Goal: Register for event/course

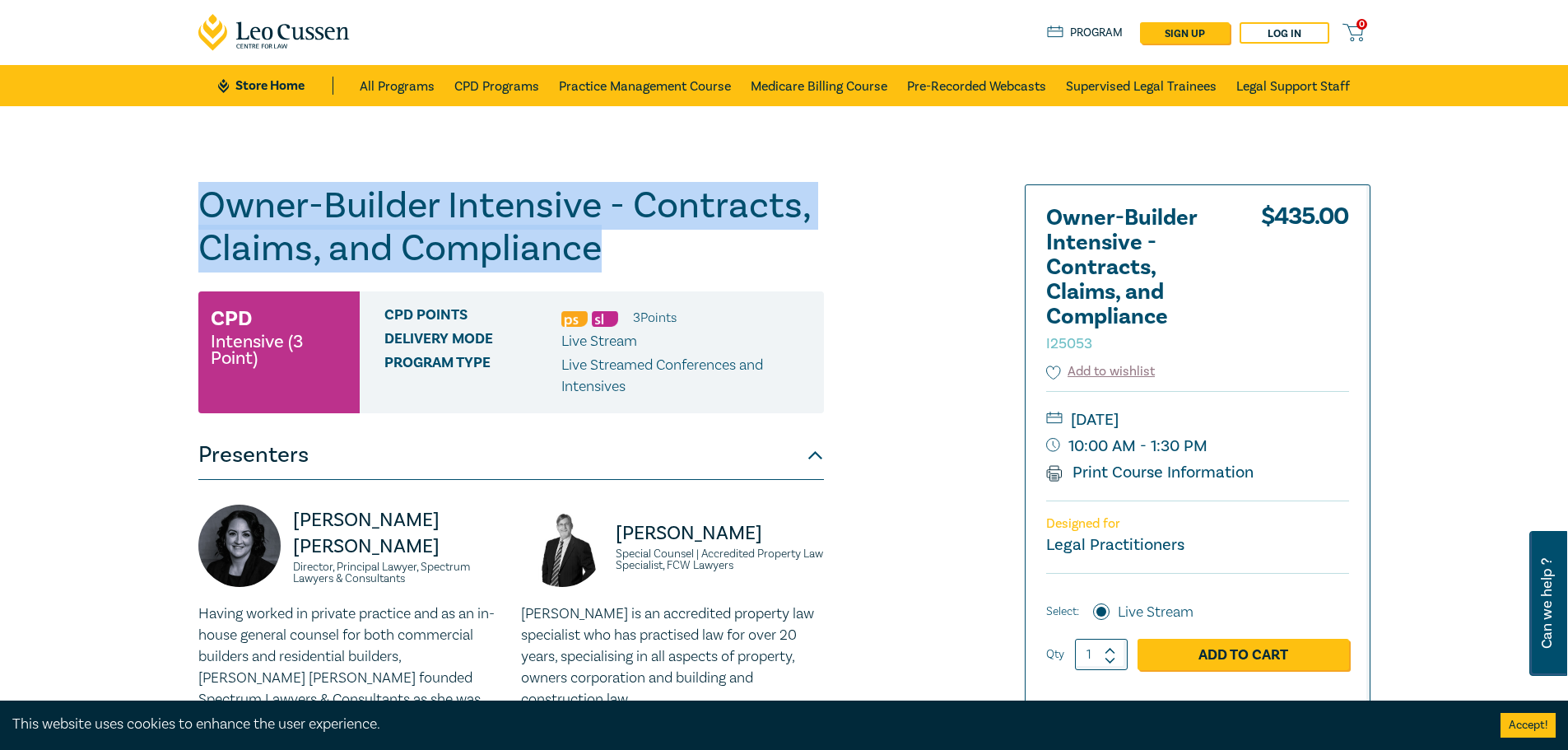
drag, startPoint x: 200, startPoint y: 204, endPoint x: 609, endPoint y: 257, distance: 412.4
click at [609, 257] on h1 "Owner-Builder Intensive - Contracts, Claims, and Compliance I25053" at bounding box center [510, 227] width 625 height 86
copy h1 "Owner-Builder Intensive - Contracts, Claims, and Compliance"
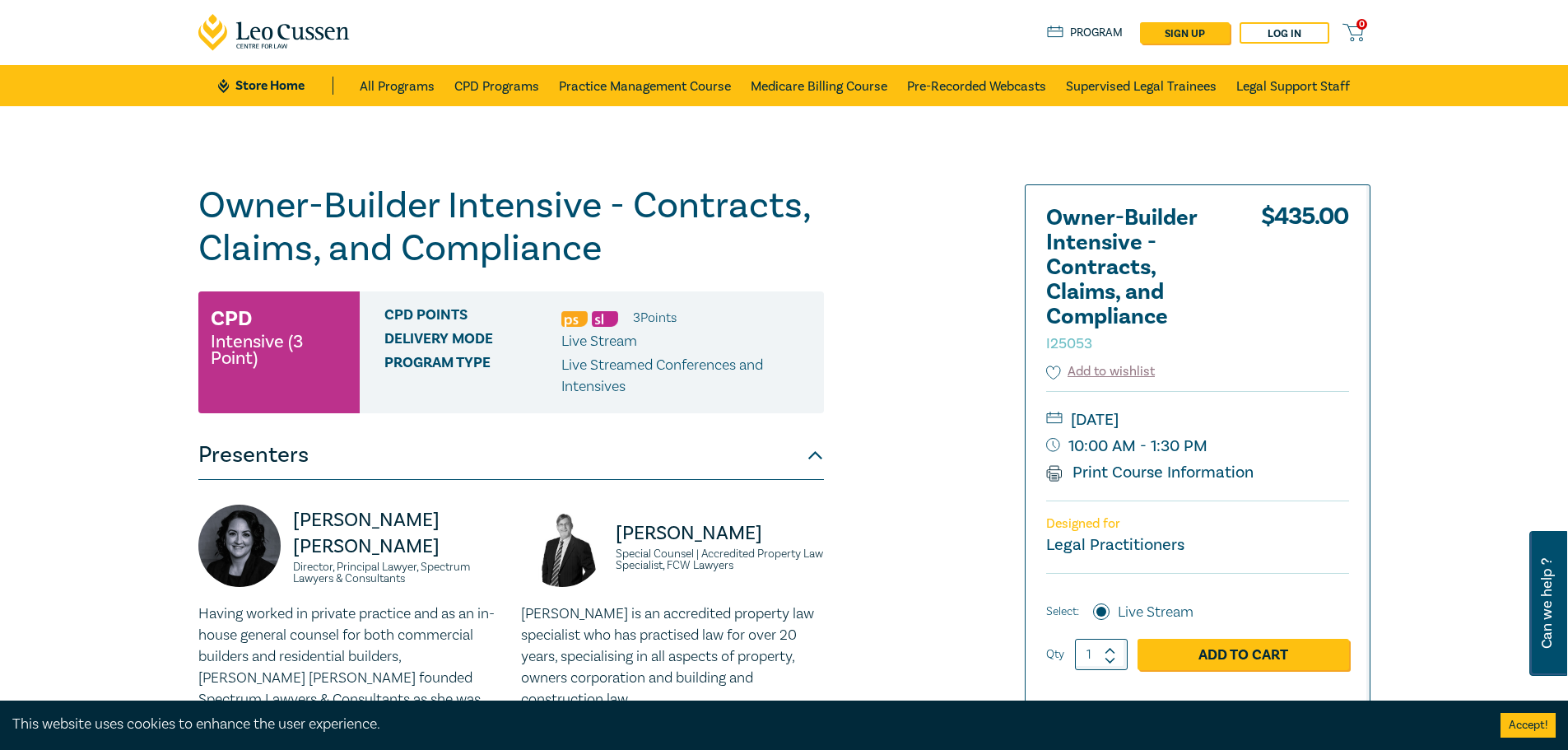
click at [887, 385] on div "Owner-Builder Intensive - Contracts, Claims, and Compliance I25053 CPD Intensiv…" at bounding box center [585, 595] width 794 height 822
click at [1278, 648] on link "Add to Cart" at bounding box center [1243, 654] width 212 height 32
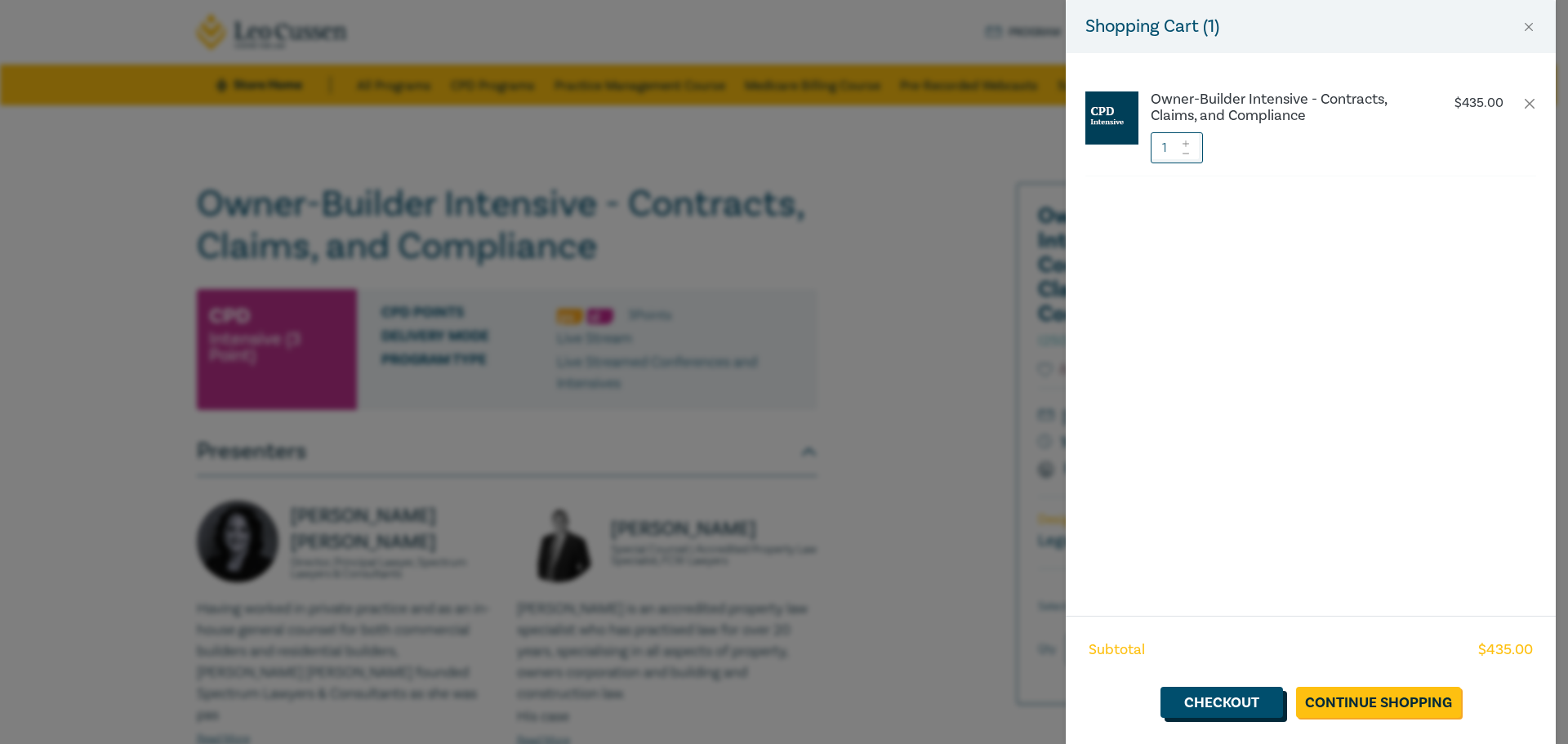
click at [1230, 705] on link "Checkout" at bounding box center [1221, 702] width 122 height 31
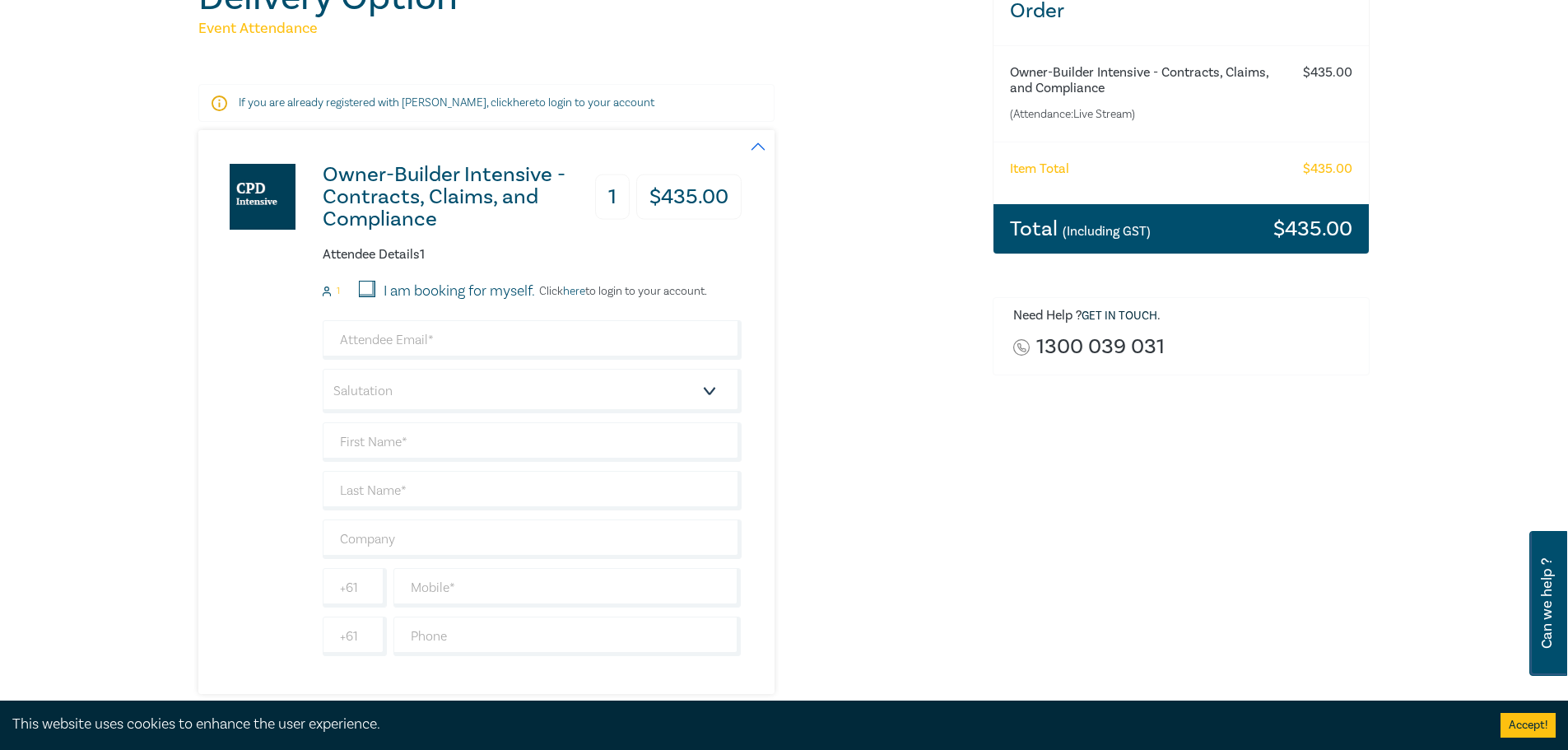
scroll to position [247, 0]
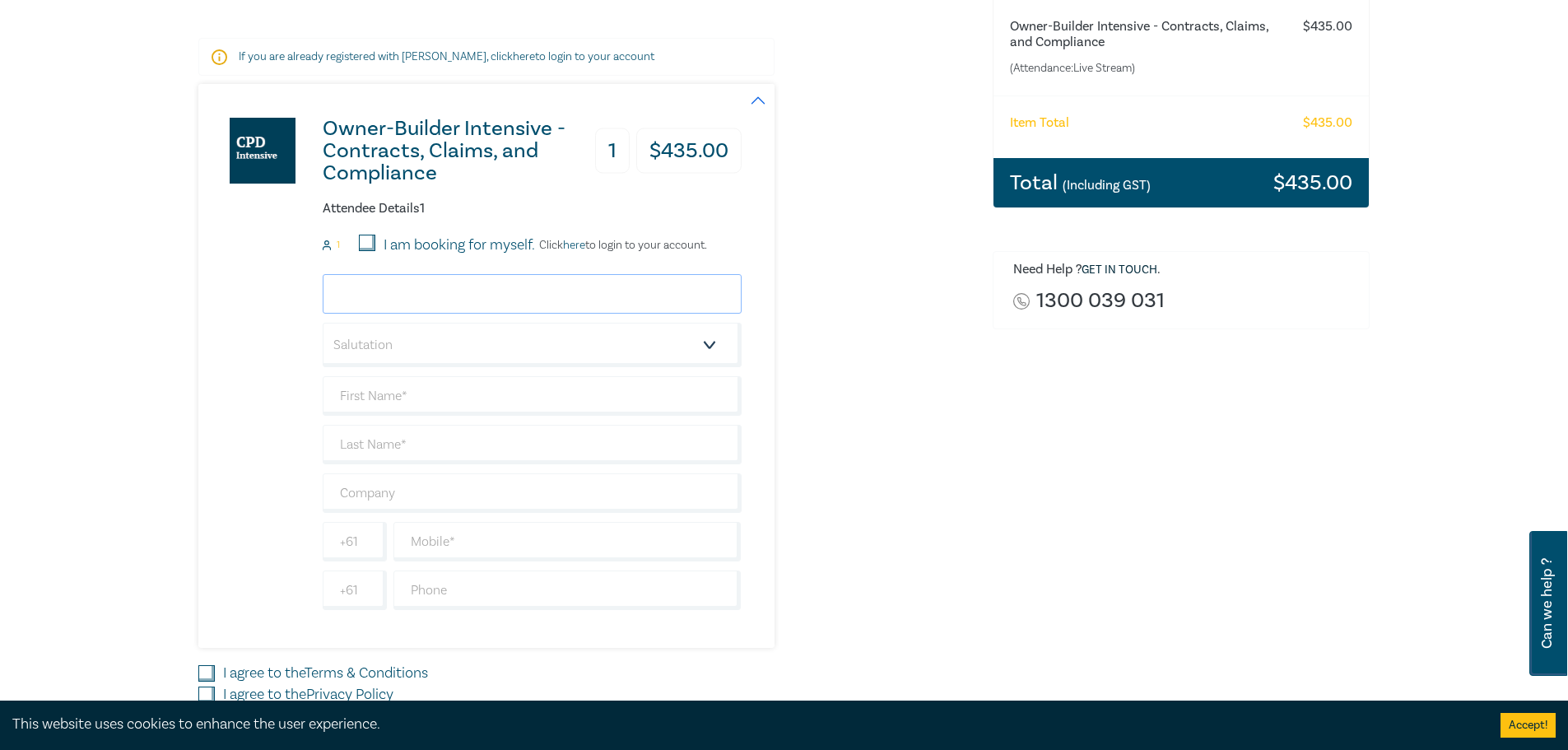
click at [353, 294] on input "email" at bounding box center [532, 294] width 419 height 40
type input "[PERSON_NAME][EMAIL_ADDRESS][DOMAIN_NAME]"
type input "[PERSON_NAME]"
type input "Brockhill & Usherwood Lawyers Pty Ltd"
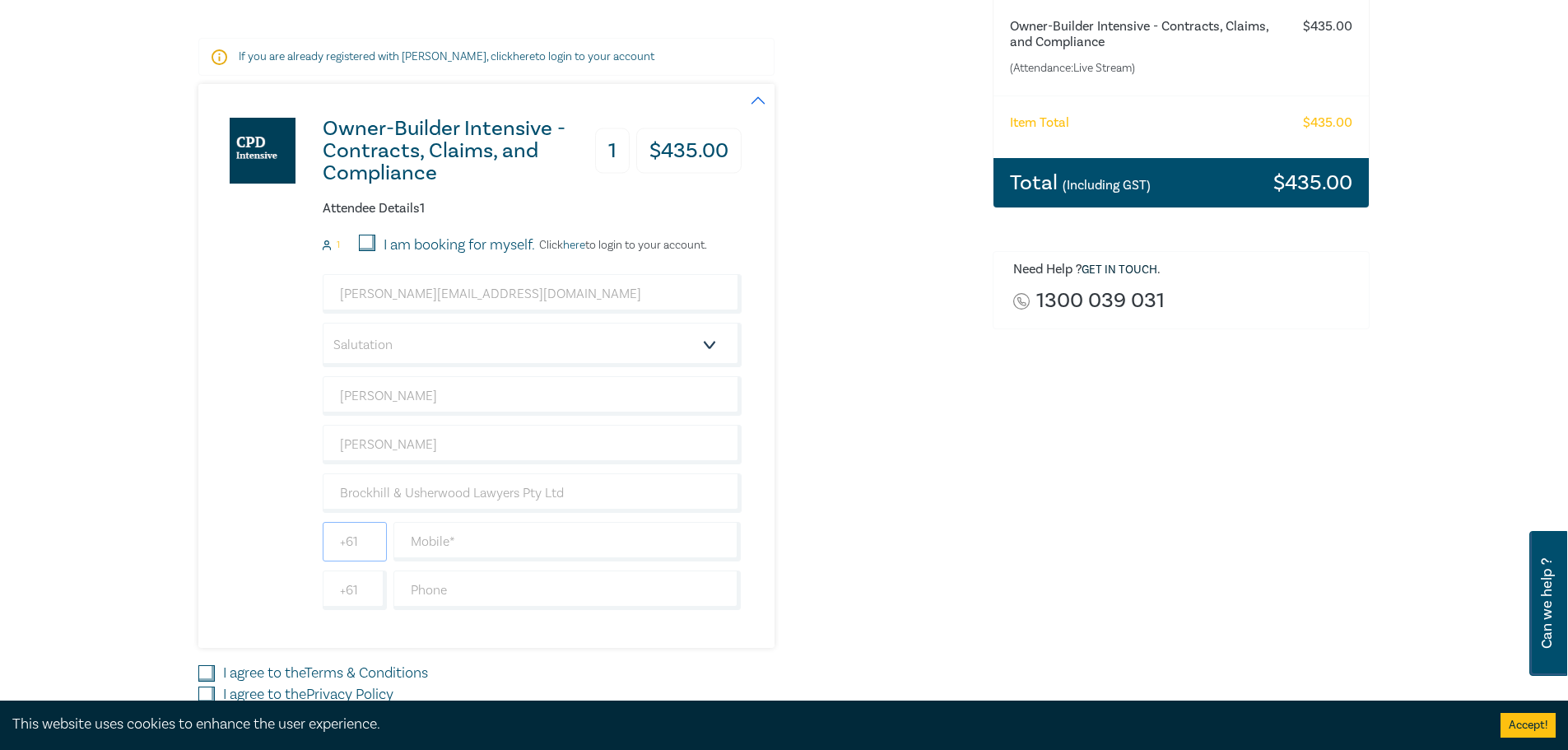
type input "0491611843"
type input "Australia"
drag, startPoint x: 341, startPoint y: 539, endPoint x: 403, endPoint y: 542, distance: 62.1
click at [402, 542] on div "0491611843" at bounding box center [532, 542] width 425 height 40
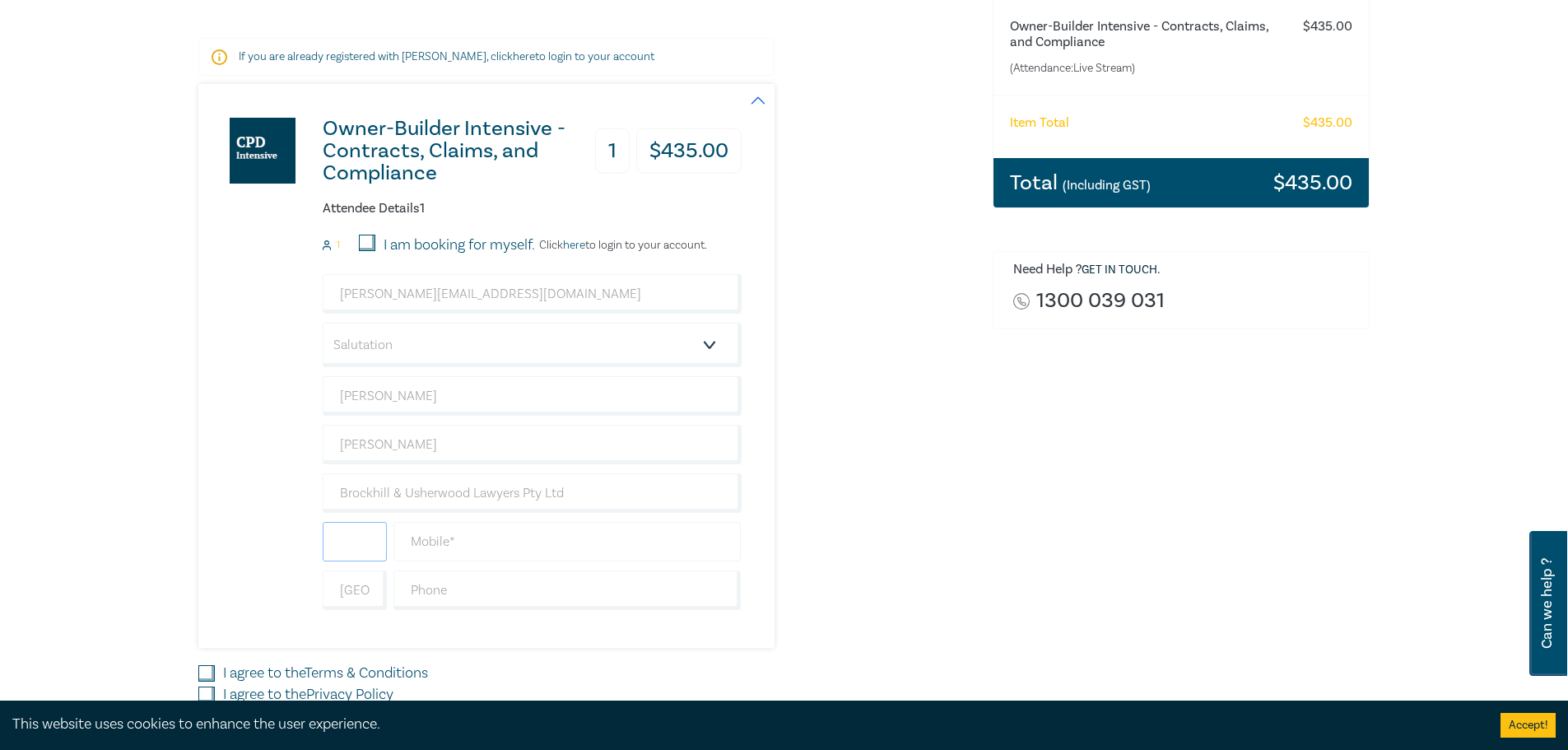
scroll to position [0, 0]
click at [472, 541] on input "text" at bounding box center [567, 542] width 348 height 40
paste input "0491611843"
type input "0491611843"
click at [816, 542] on div "Owner-Builder Intensive - Contracts, Claims, and Compliance 1 $ 435.00 Attendee…" at bounding box center [585, 366] width 774 height 564
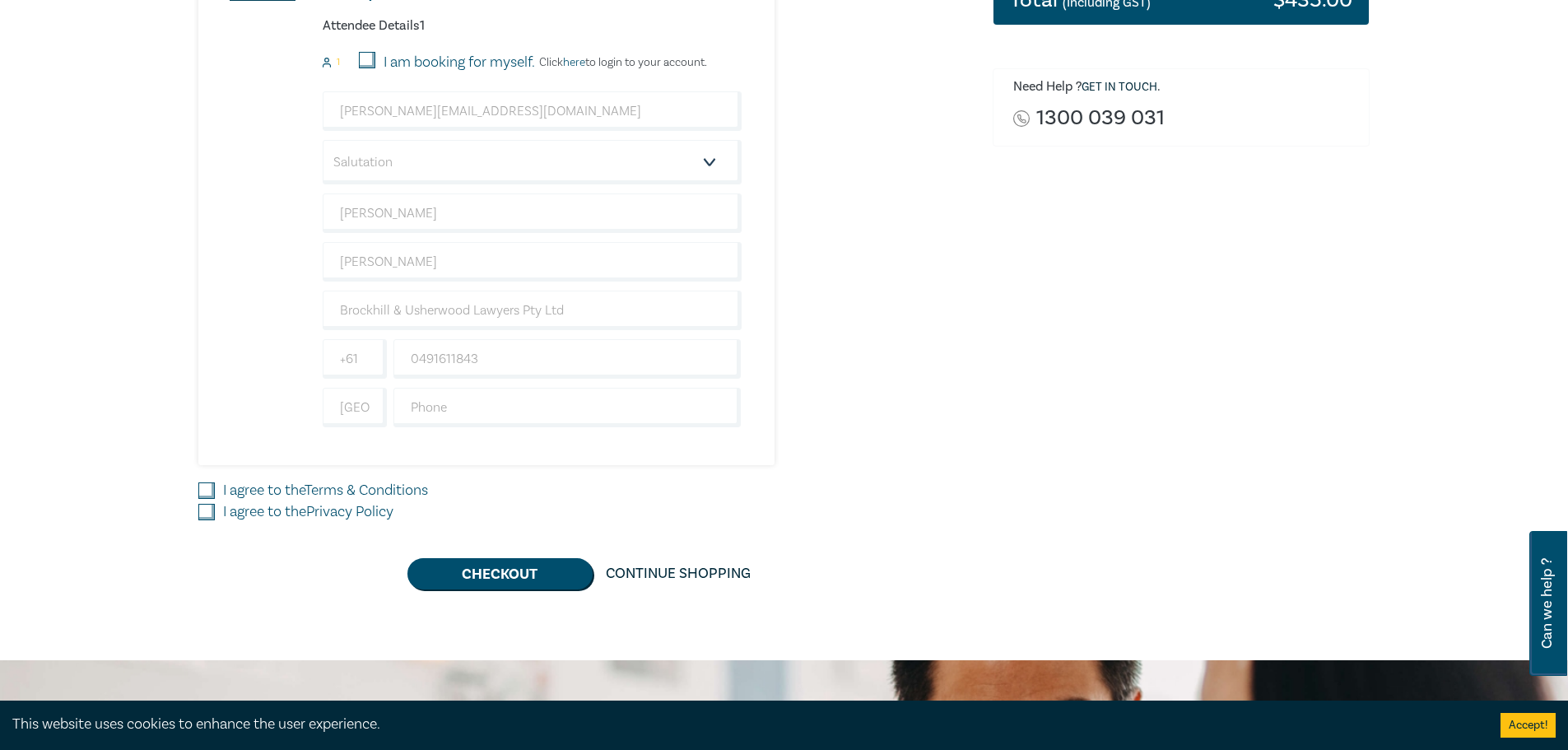
scroll to position [576, 0]
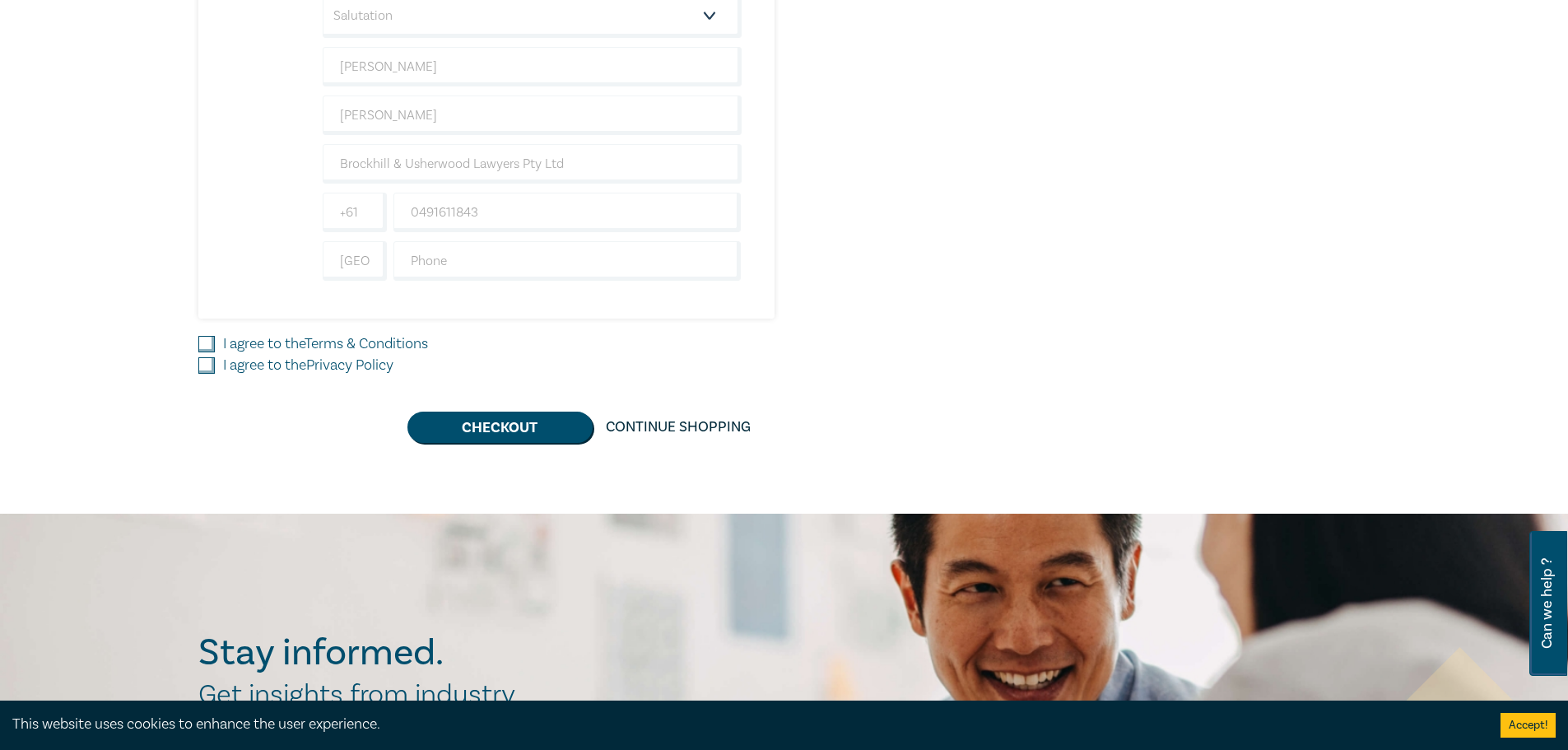
click at [205, 343] on input "I agree to the Terms & Conditions" at bounding box center [206, 344] width 16 height 16
checkbox input "true"
click at [208, 363] on input "I agree to the Privacy Policy" at bounding box center [206, 366] width 16 height 16
checkbox input "true"
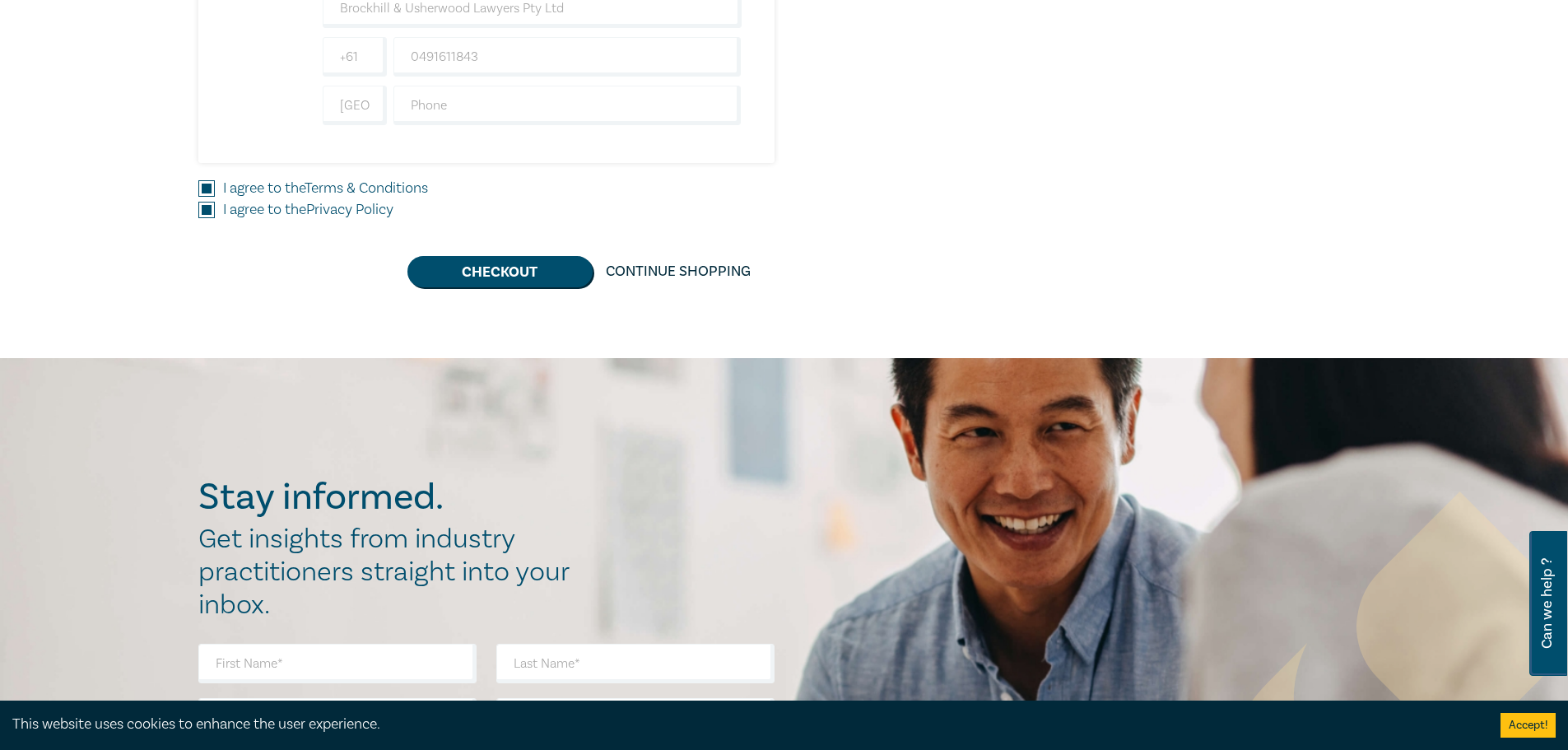
scroll to position [741, 0]
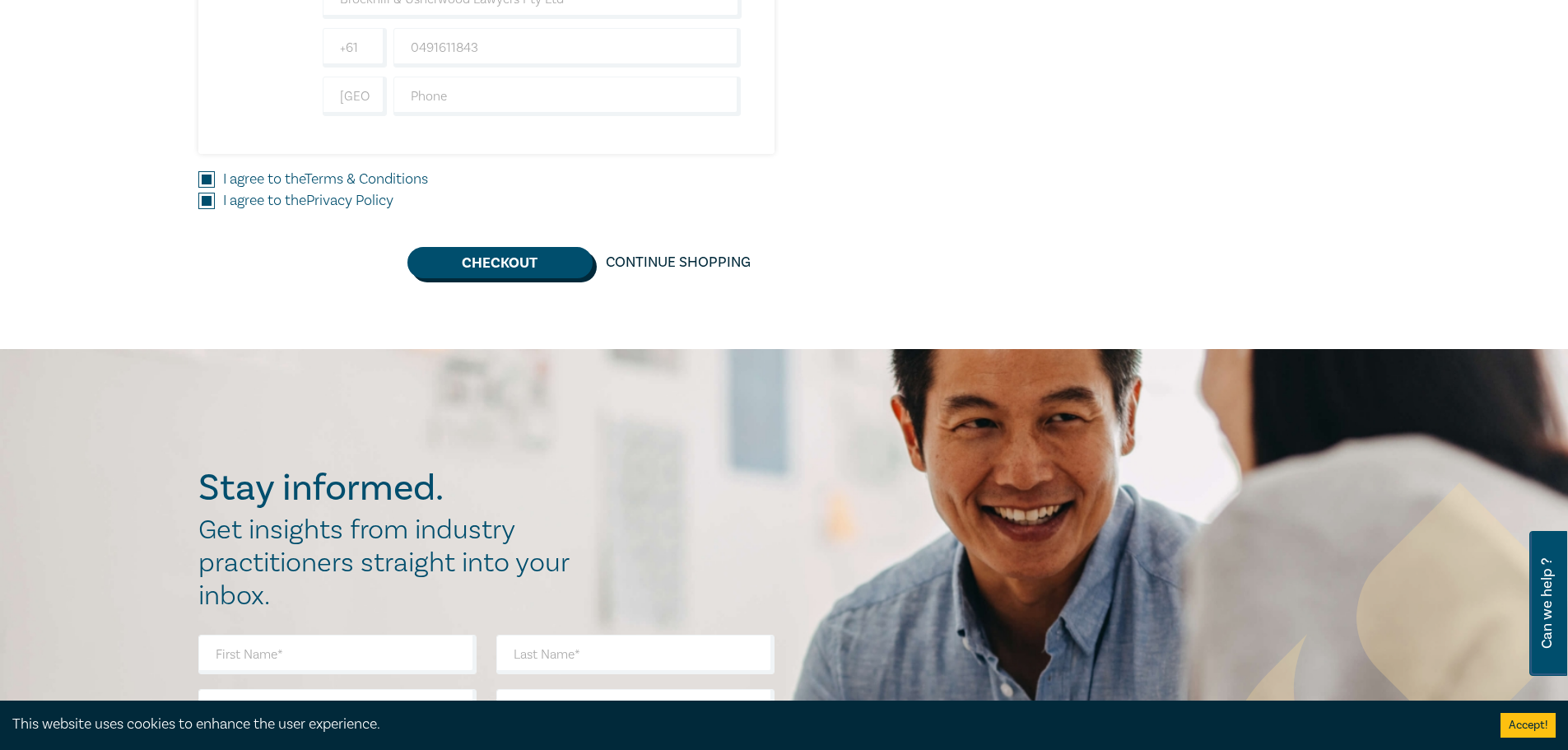
click at [539, 262] on button "Checkout" at bounding box center [499, 262] width 185 height 32
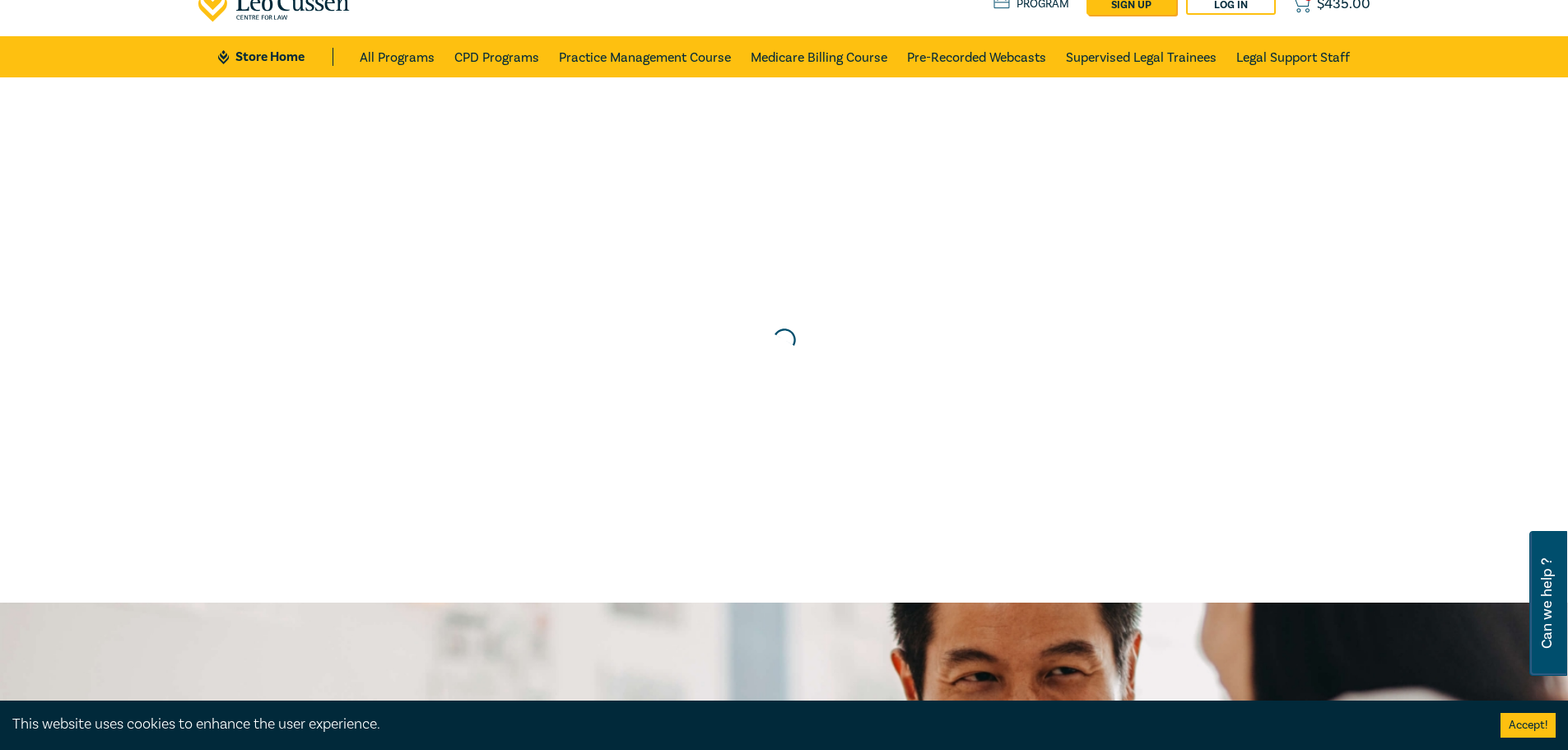
scroll to position [0, 0]
